Goal: Manage account settings

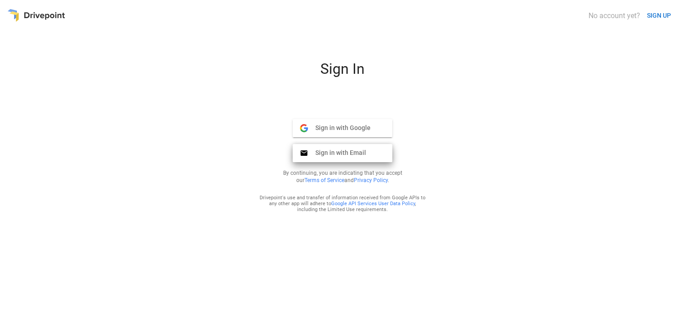
click at [321, 157] on button "Sign in with Email Email" at bounding box center [343, 153] width 100 height 18
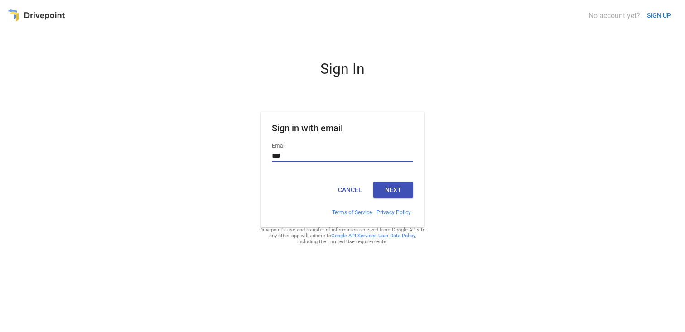
type input "**********"
click at [394, 190] on button "Next" at bounding box center [393, 190] width 40 height 16
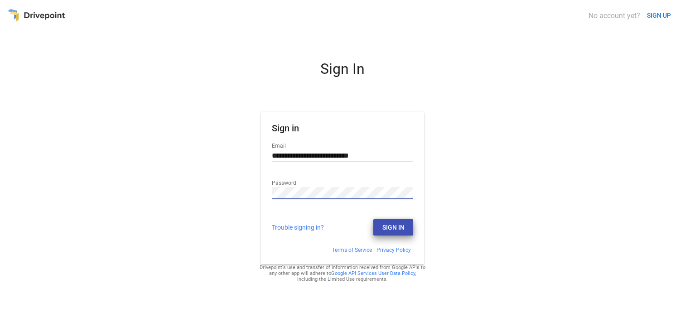
click at [388, 231] on button "Sign In" at bounding box center [393, 227] width 40 height 16
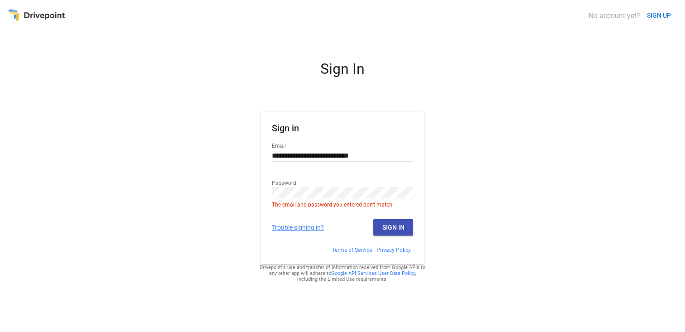
click at [316, 224] on link "Trouble signing in?" at bounding box center [298, 227] width 52 height 7
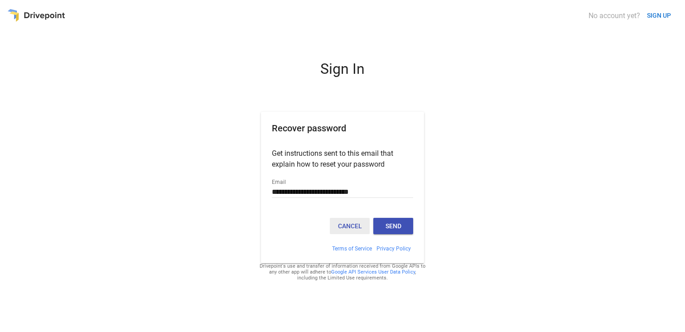
click at [347, 224] on button "Cancel" at bounding box center [350, 226] width 40 height 16
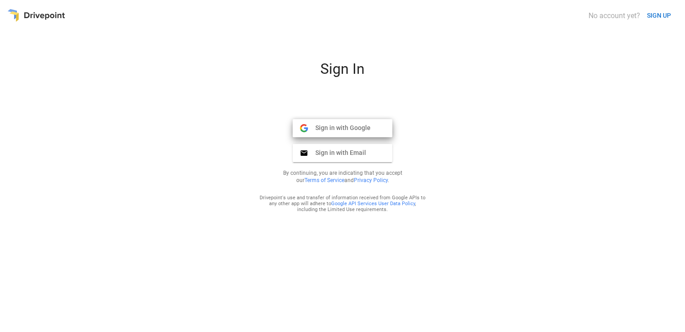
click at [319, 126] on span "Sign in with Google" at bounding box center [339, 128] width 63 height 8
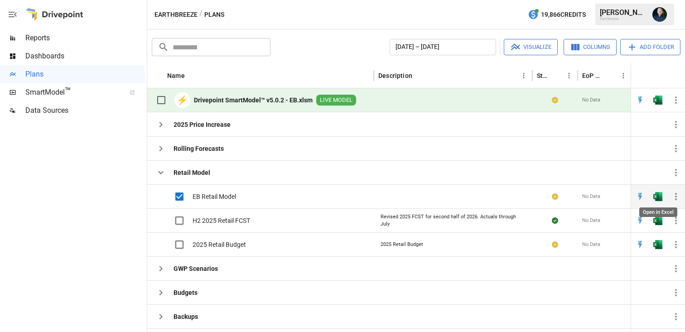
click at [513, 200] on img "Open in Excel" at bounding box center [657, 196] width 9 height 9
click at [14, 14] on icon "button" at bounding box center [12, 14] width 11 height 11
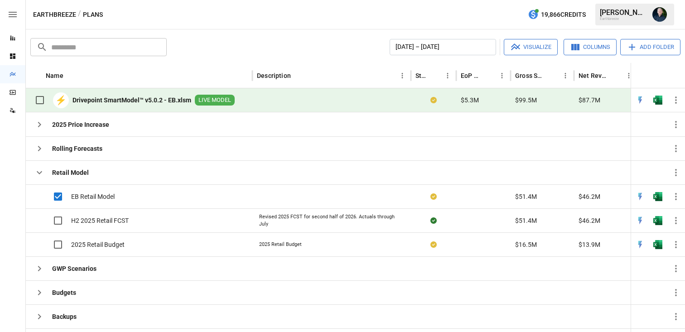
click at [14, 14] on icon "button" at bounding box center [13, 14] width 8 height 5
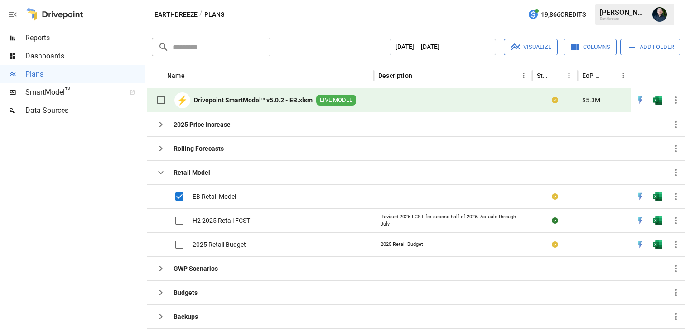
click at [513, 15] on div "Tom F." at bounding box center [623, 12] width 47 height 9
click at [513, 17] on button "button" at bounding box center [659, 14] width 25 height 25
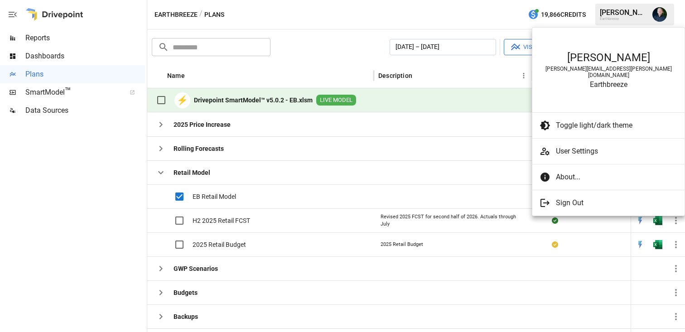
click at [513, 146] on span "User Settings" at bounding box center [616, 151] width 121 height 11
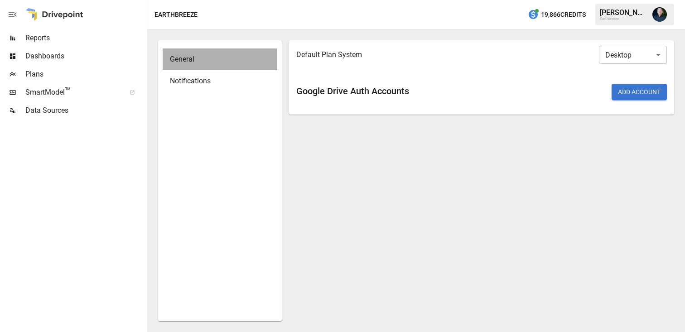
click at [185, 61] on span "General" at bounding box center [220, 59] width 100 height 11
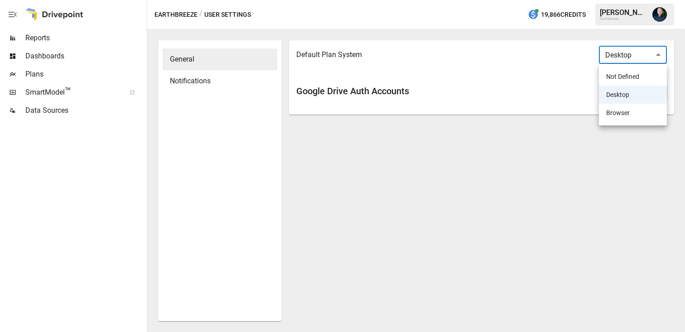
click at [513, 0] on body "Reports Dashboards Plans SmartModel ™ Data Sources Earthbreeze / User Settings …" at bounding box center [342, 0] width 685 height 0
click at [513, 111] on li "Browser" at bounding box center [633, 113] width 68 height 18
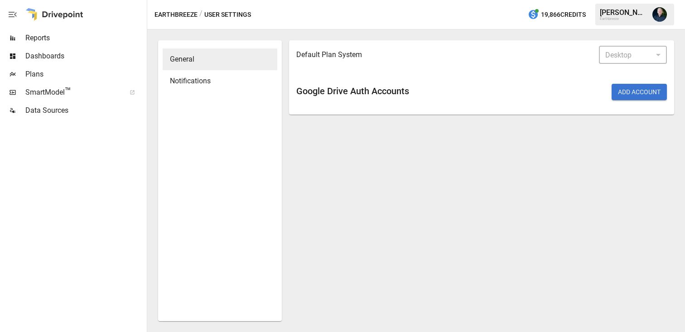
type input "*******"
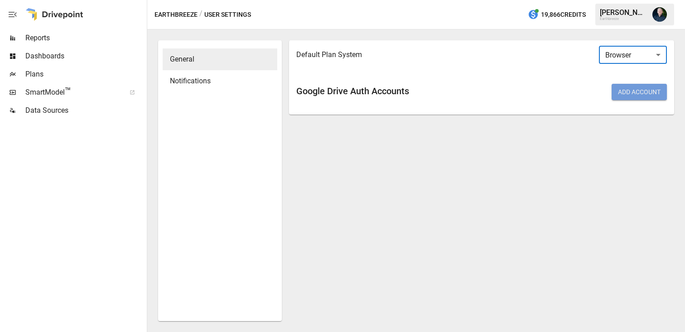
click at [513, 92] on button "Add Account" at bounding box center [639, 92] width 55 height 16
click at [46, 72] on span "Plans" at bounding box center [85, 74] width 120 height 11
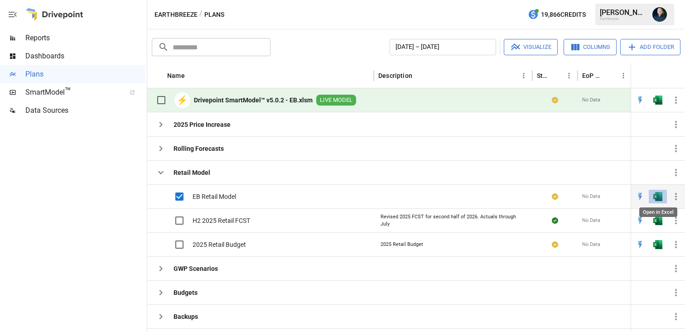
click at [513, 198] on img "Open in Excel" at bounding box center [657, 196] width 9 height 9
